Goal: Find contact information: Find contact information

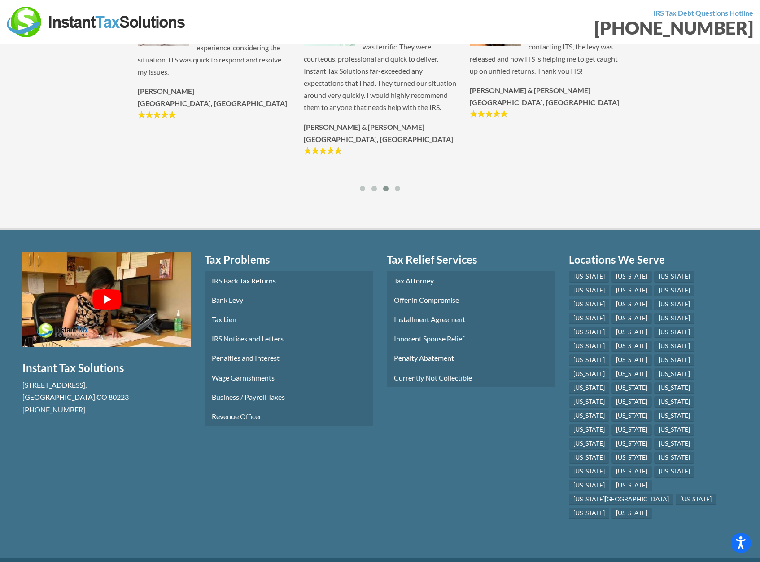
scroll to position [3062, 0]
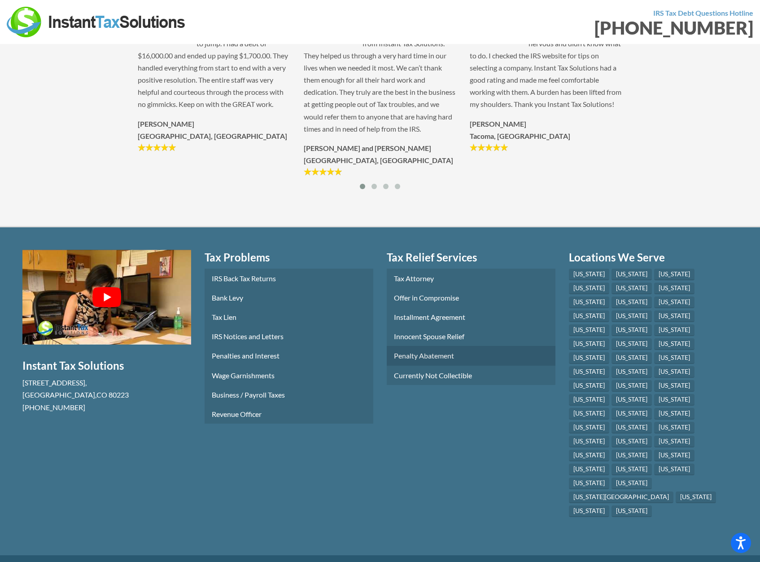
click at [422, 365] on link "Penalty Abatement" at bounding box center [471, 355] width 169 height 19
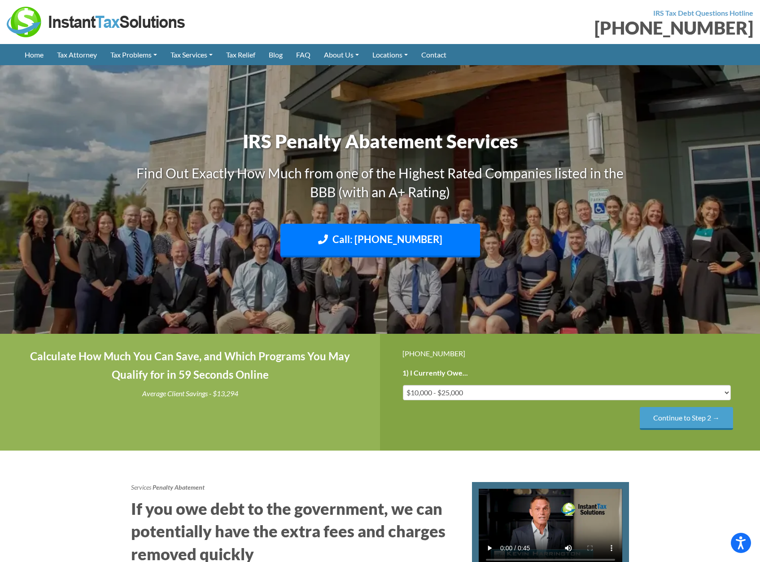
scroll to position [0, 0]
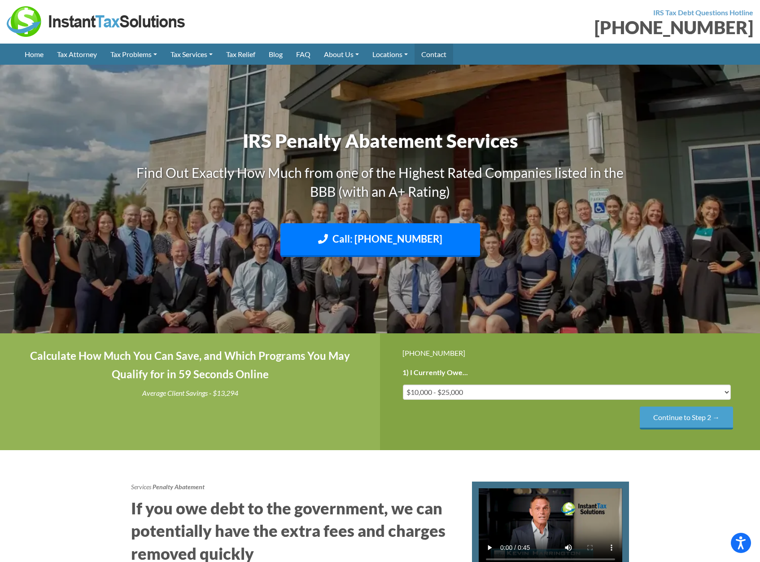
click at [448, 51] on link "Contact" at bounding box center [434, 54] width 39 height 21
